Goal: Task Accomplishment & Management: Use online tool/utility

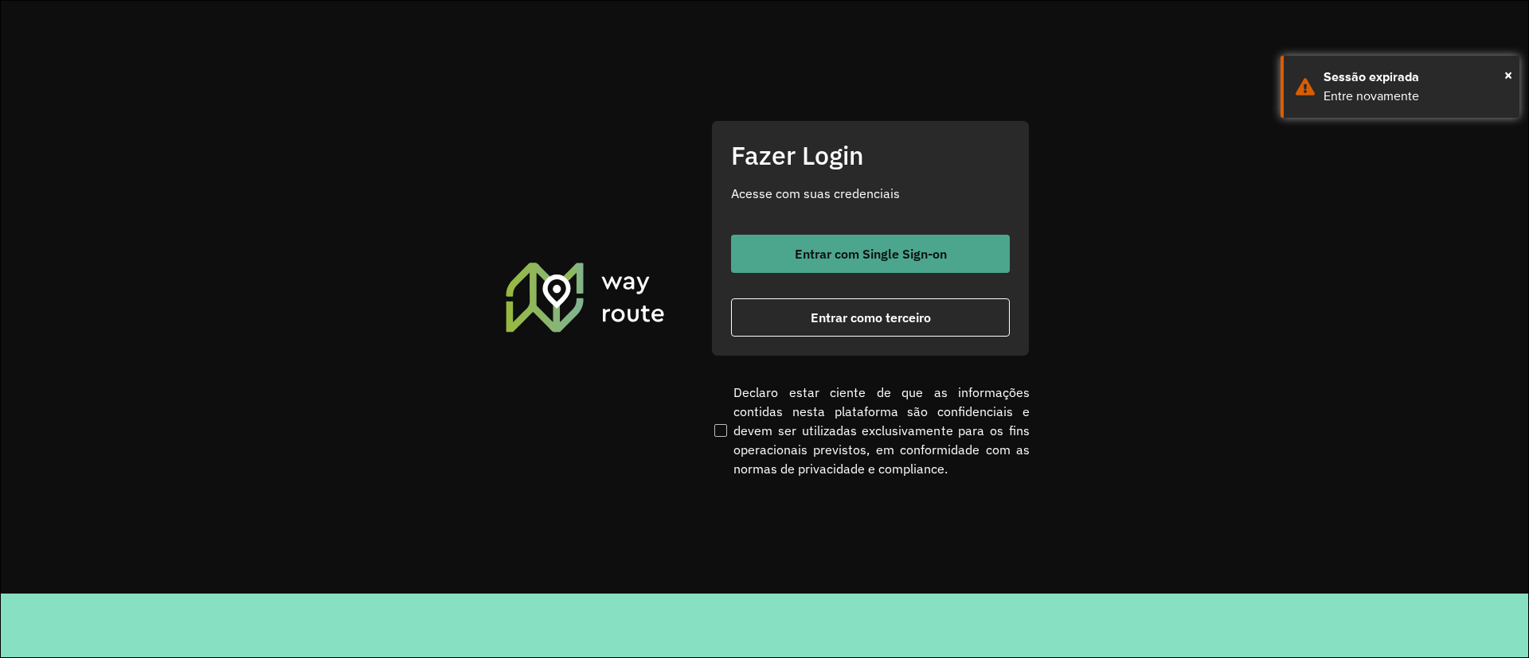
click at [838, 248] on span "Entrar com Single Sign-on" at bounding box center [871, 254] width 152 height 13
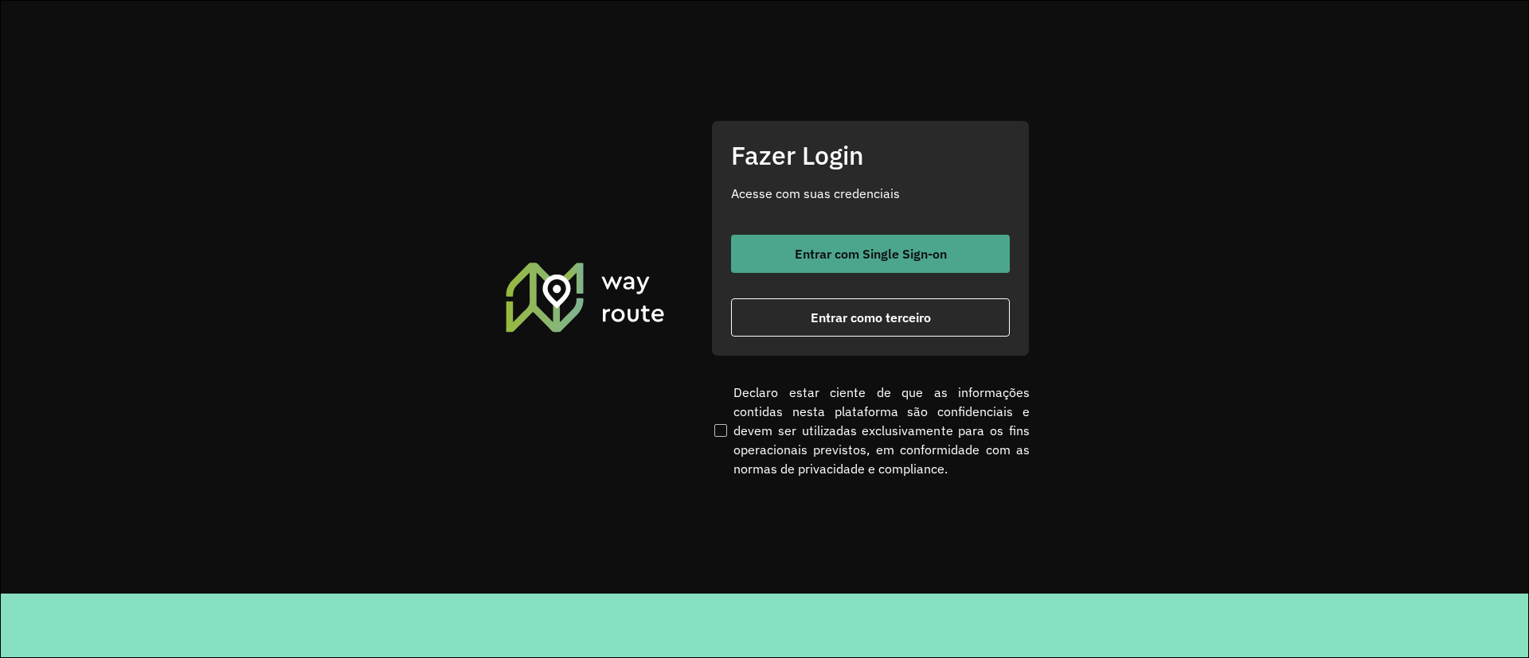
click at [896, 258] on span "Entrar com Single Sign-on" at bounding box center [871, 254] width 152 height 13
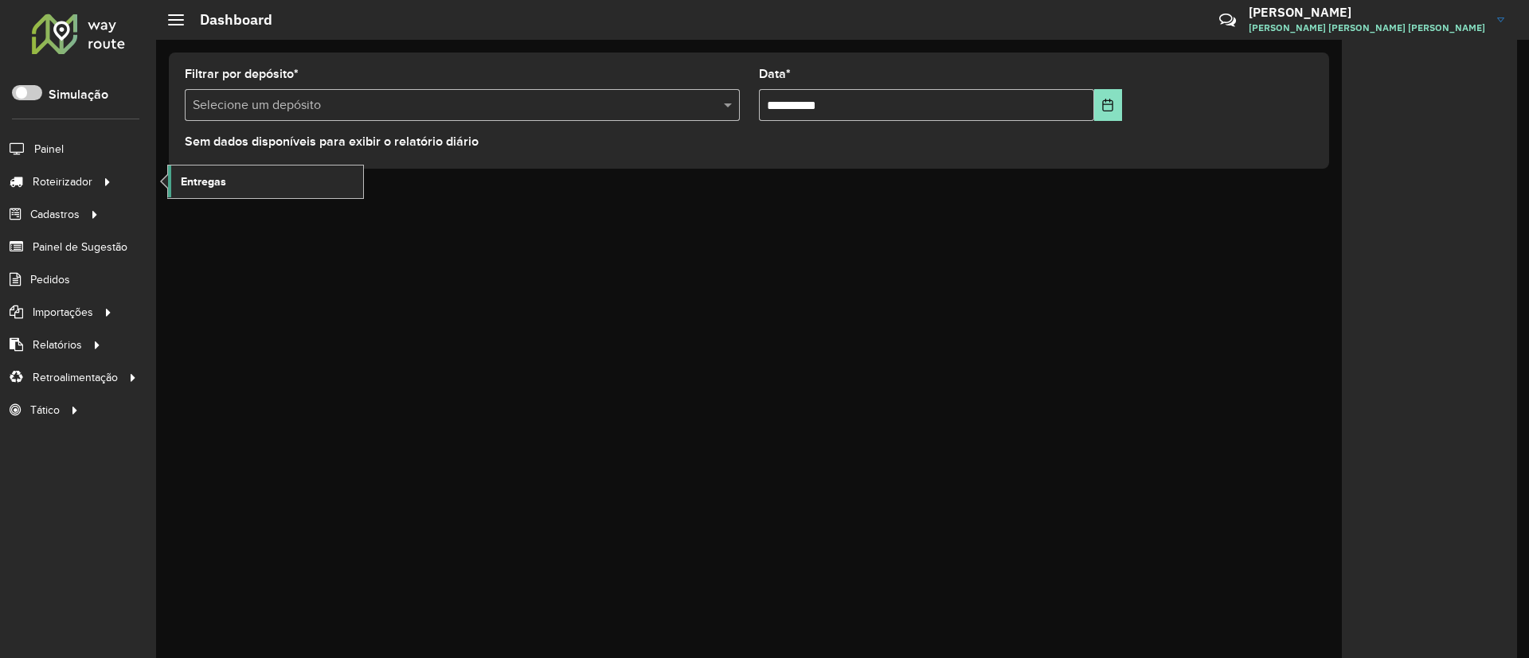
click at [224, 172] on link "Entregas" at bounding box center [265, 182] width 195 height 32
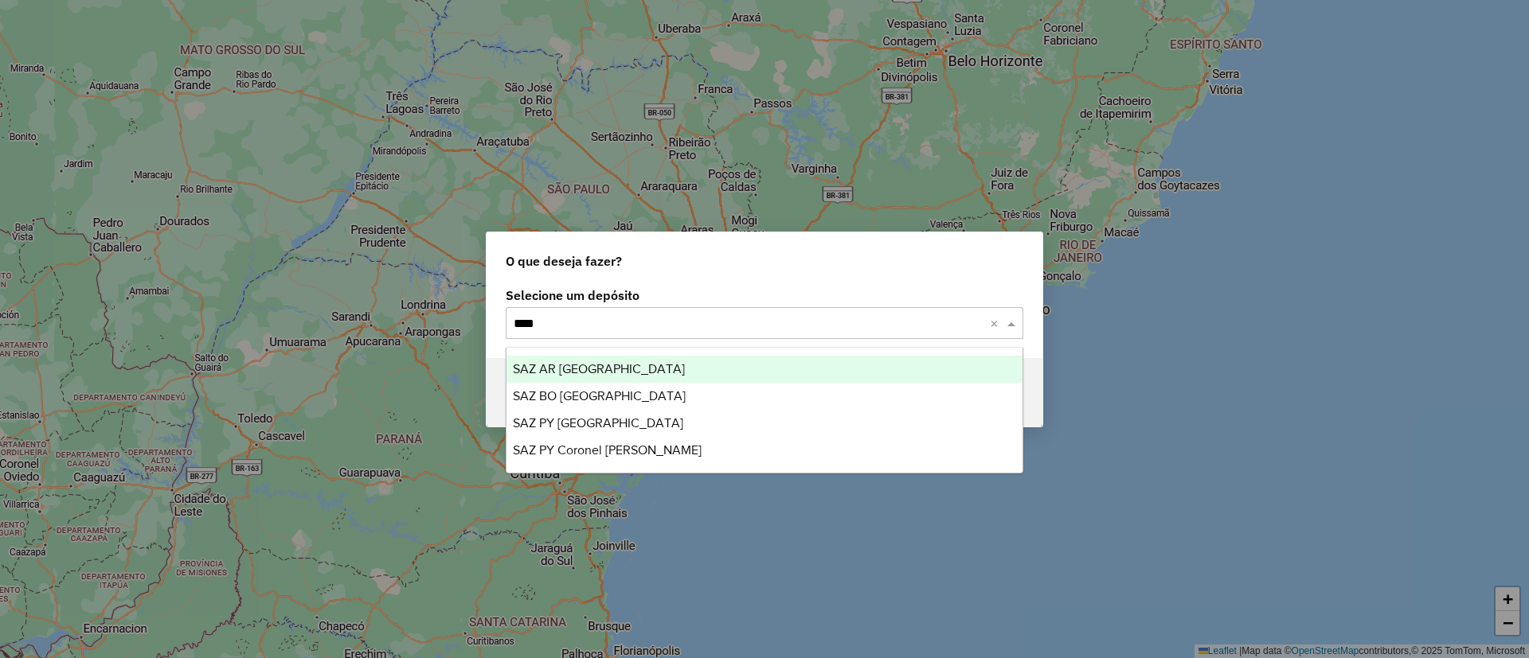
type input "*****"
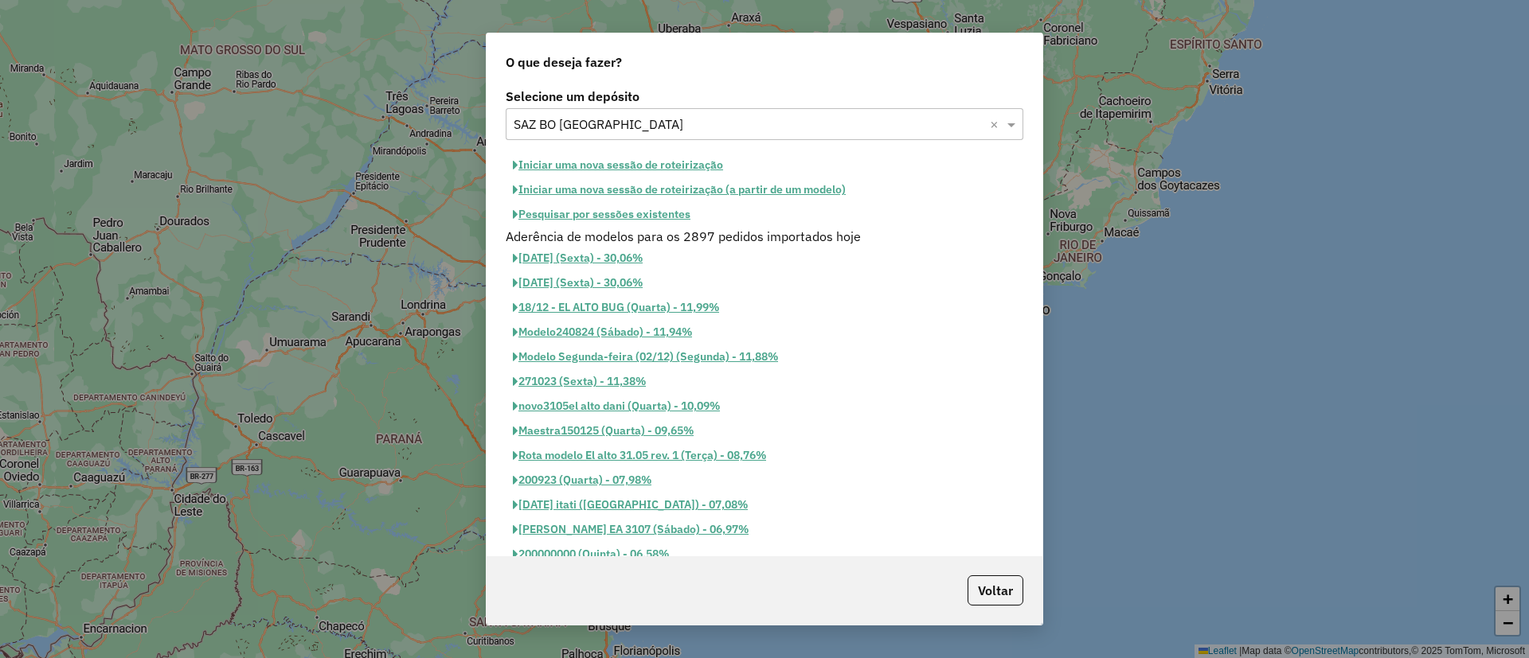
click at [676, 215] on button "Pesquisar por sessões existentes" at bounding box center [602, 214] width 192 height 25
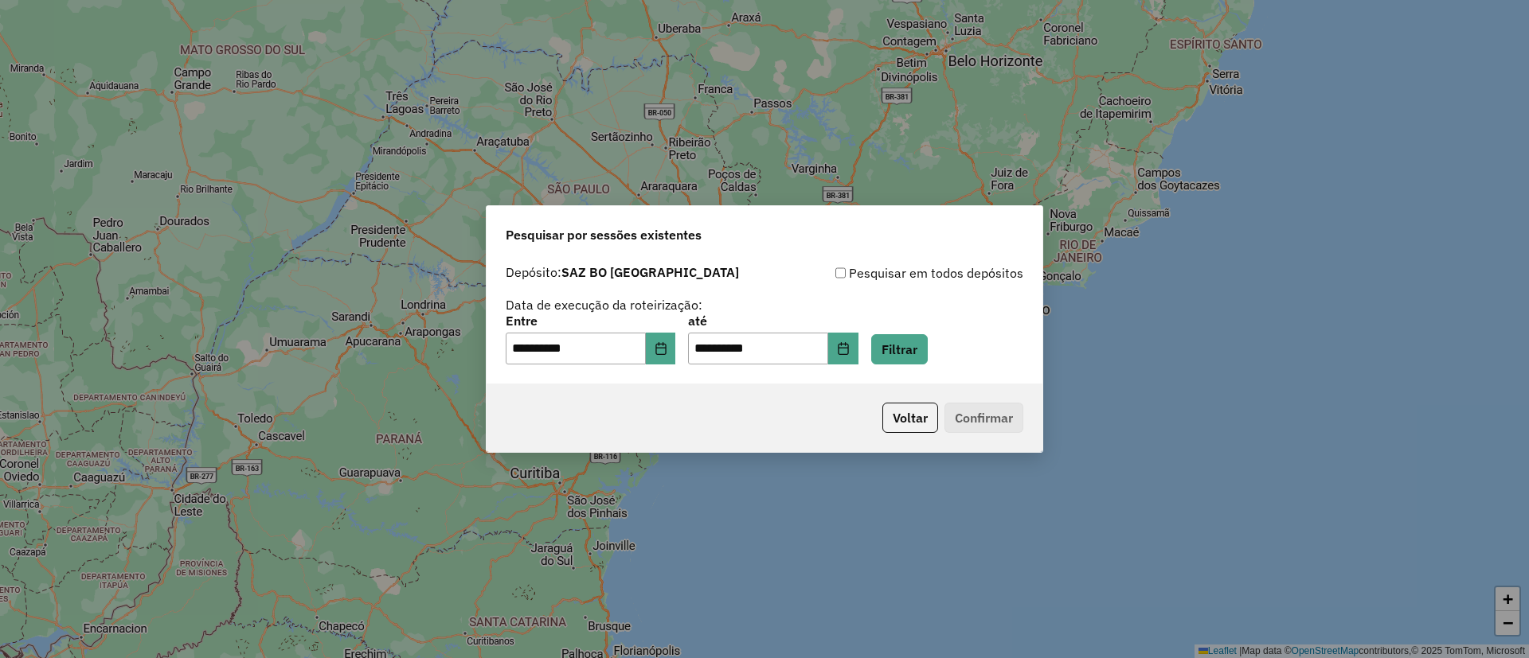
click at [931, 370] on div "**********" at bounding box center [765, 320] width 556 height 127
click at [928, 354] on button "Filtrar" at bounding box center [899, 349] width 57 height 30
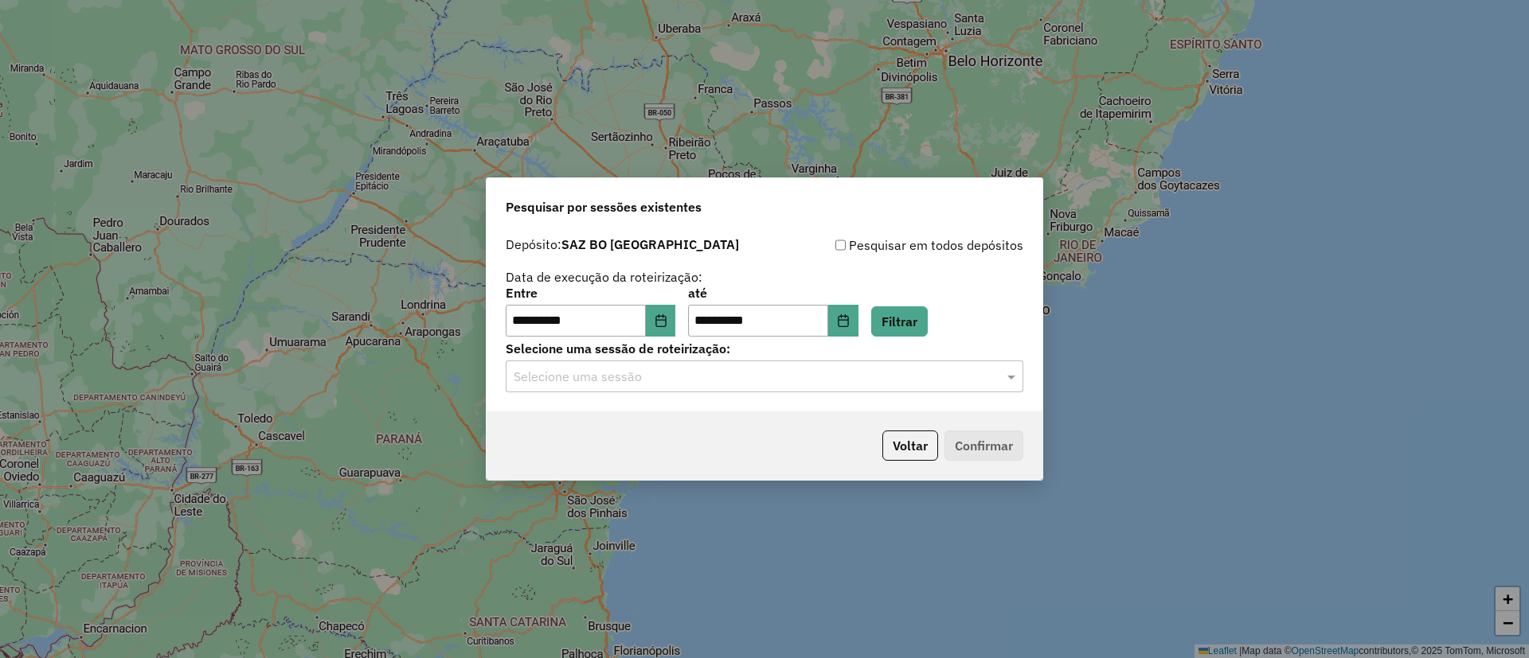
click at [775, 379] on input "text" at bounding box center [749, 377] width 470 height 19
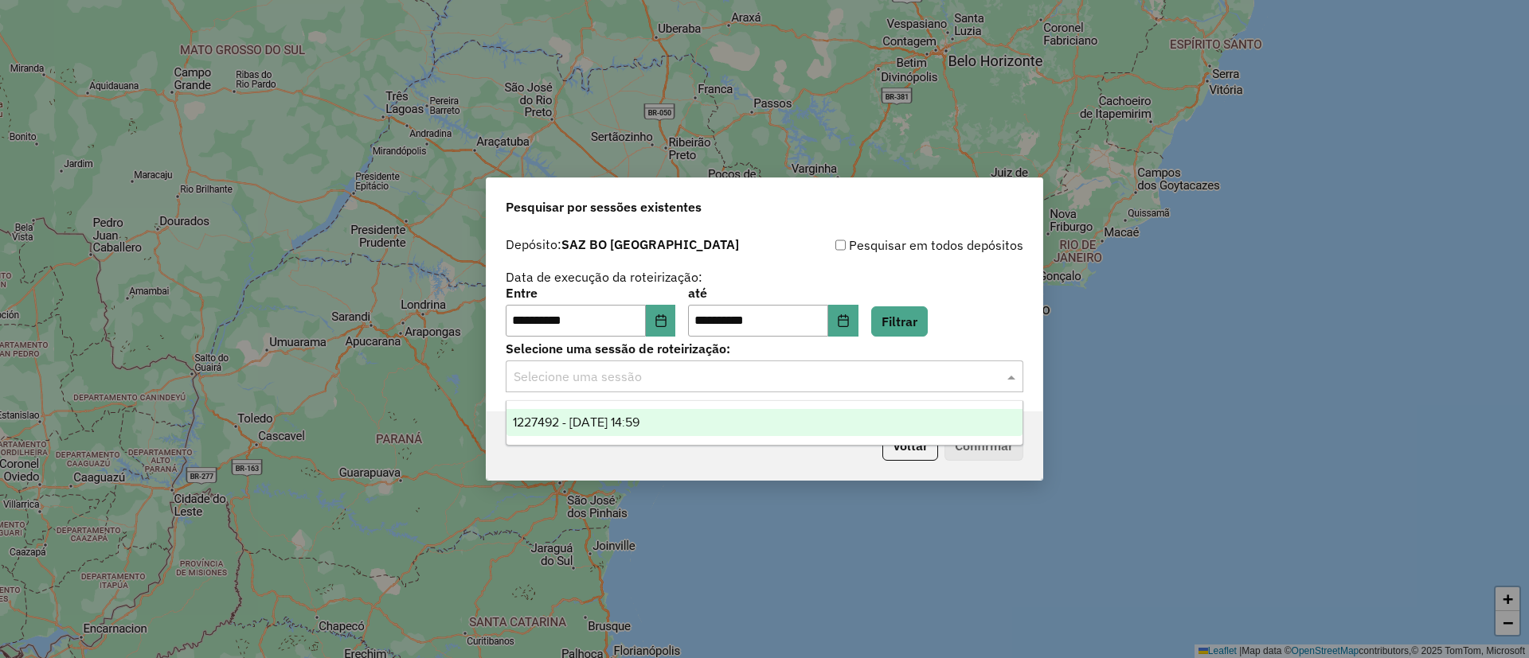
click at [704, 440] on ng-dropdown-panel "1227492 - 11/08/2025 14:59" at bounding box center [765, 423] width 518 height 45
click at [725, 432] on div "1227492 - 11/08/2025 14:59" at bounding box center [764, 422] width 516 height 27
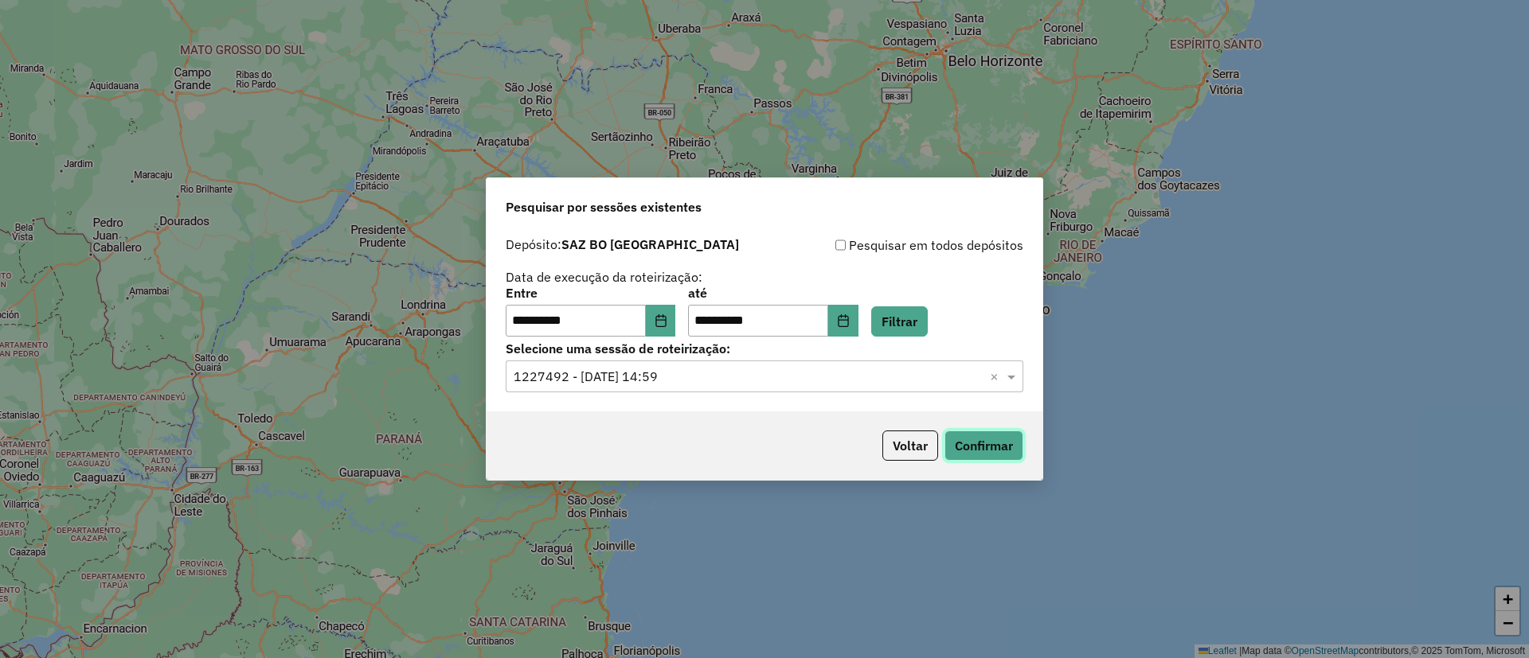
click at [955, 455] on button "Confirmar" at bounding box center [983, 446] width 79 height 30
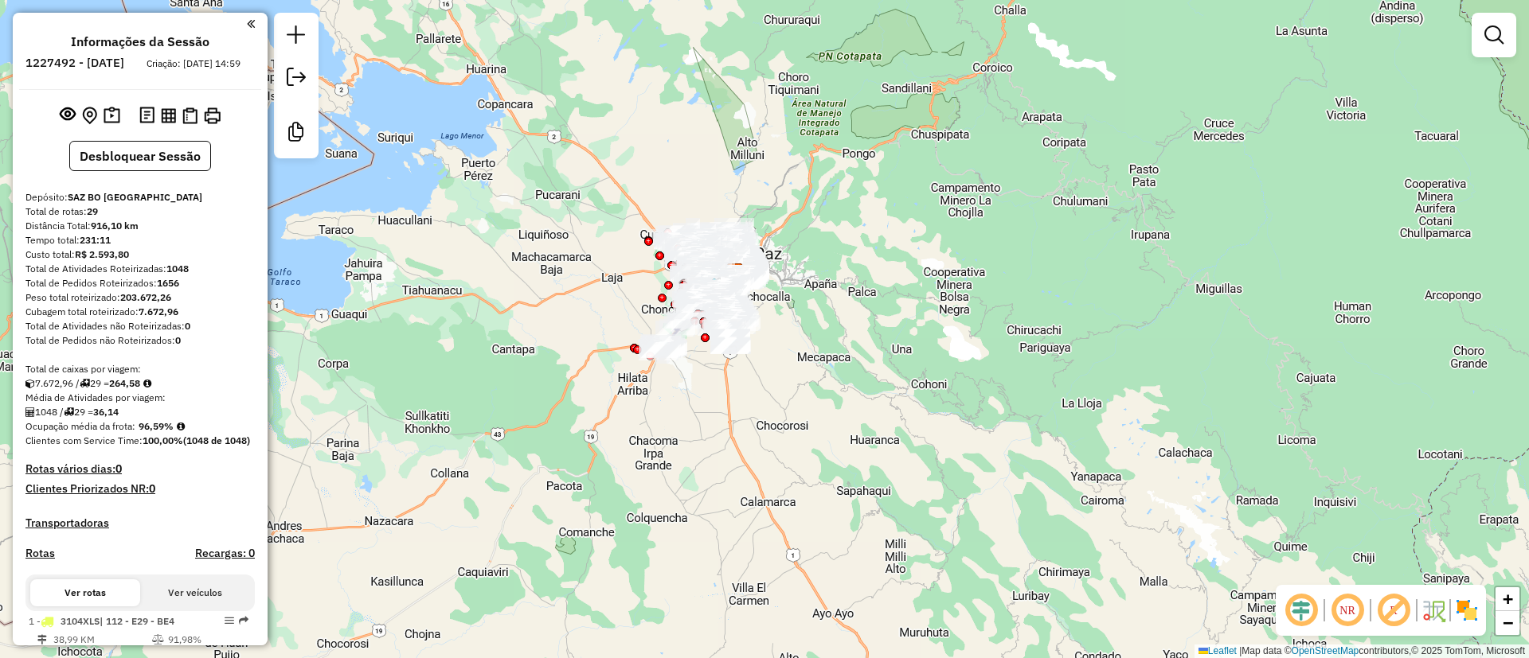
drag, startPoint x: 721, startPoint y: 227, endPoint x: 677, endPoint y: 159, distance: 81.0
click at [666, 119] on div "Janela de atendimento Grade de atendimento Capacidade Transportadoras Veículos …" at bounding box center [764, 329] width 1529 height 658
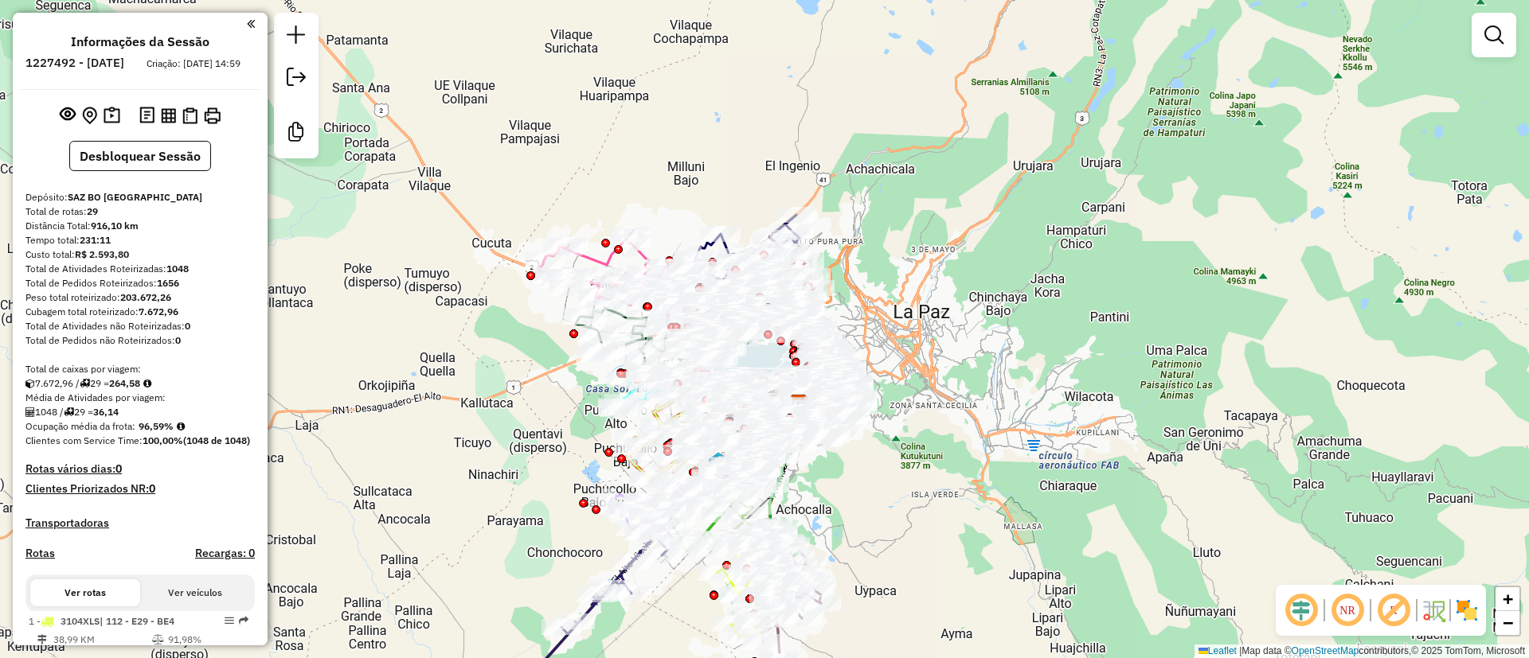
drag, startPoint x: 915, startPoint y: 451, endPoint x: 886, endPoint y: 372, distance: 83.9
click at [886, 372] on div "Janela de atendimento Grade de atendimento Capacidade Transportadoras Veículos …" at bounding box center [764, 329] width 1529 height 658
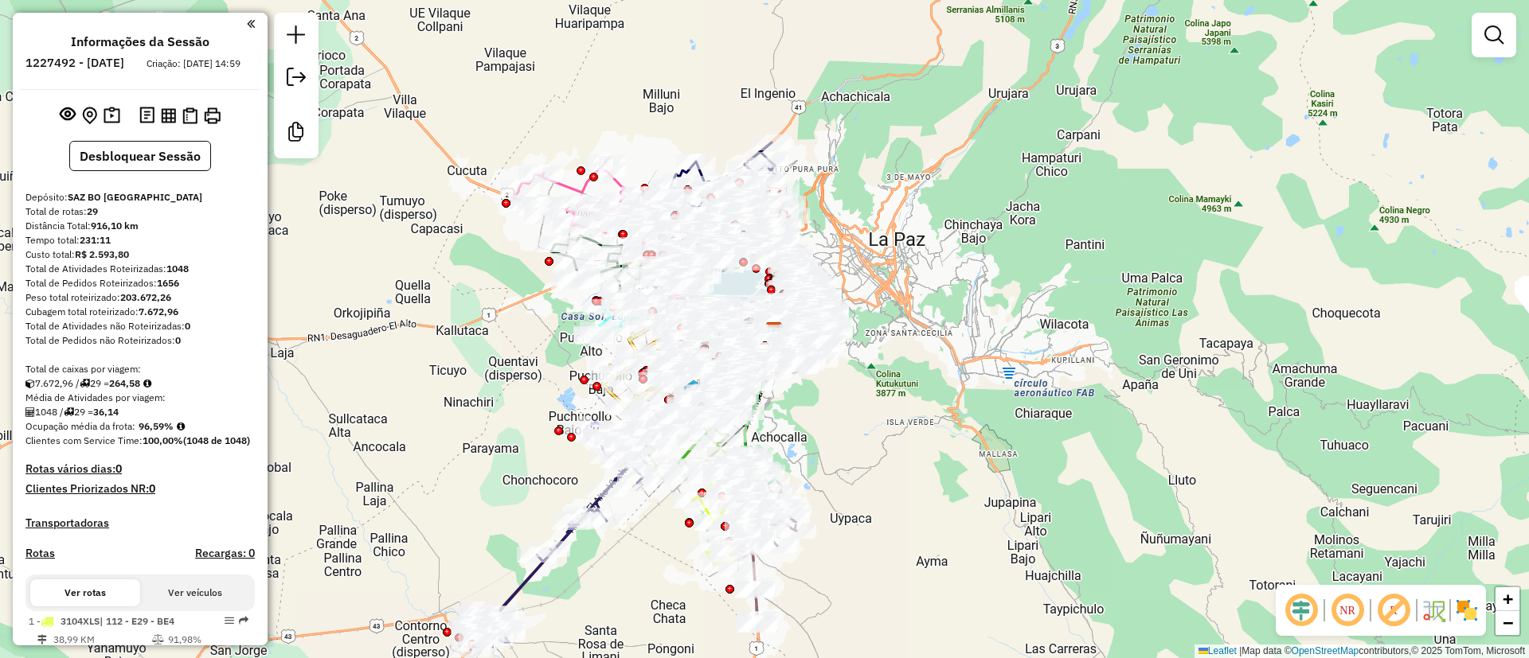
click at [1457, 608] on img at bounding box center [1466, 610] width 25 height 25
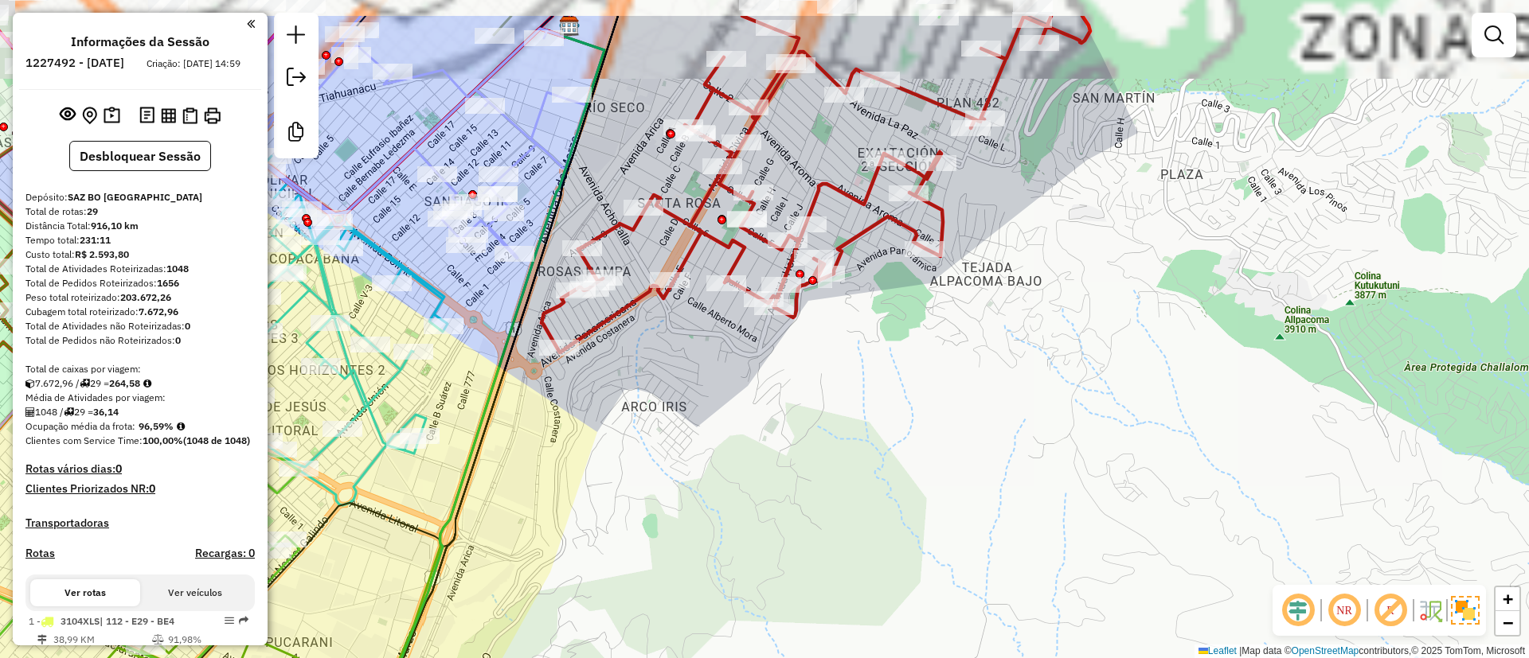
drag, startPoint x: 751, startPoint y: 300, endPoint x: 761, endPoint y: 481, distance: 181.0
click at [761, 412] on div "Janela de atendimento Grade de atendimento Capacidade Transportadoras Veículos …" at bounding box center [764, 329] width 1529 height 658
